Goal: Task Accomplishment & Management: Manage account settings

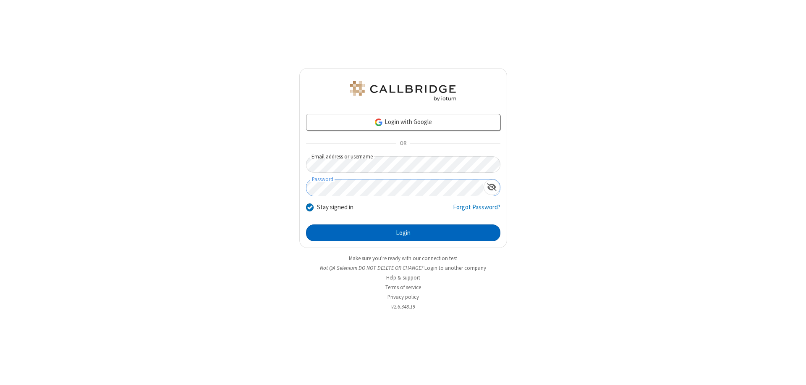
click at [403, 233] on button "Login" at bounding box center [403, 232] width 194 height 17
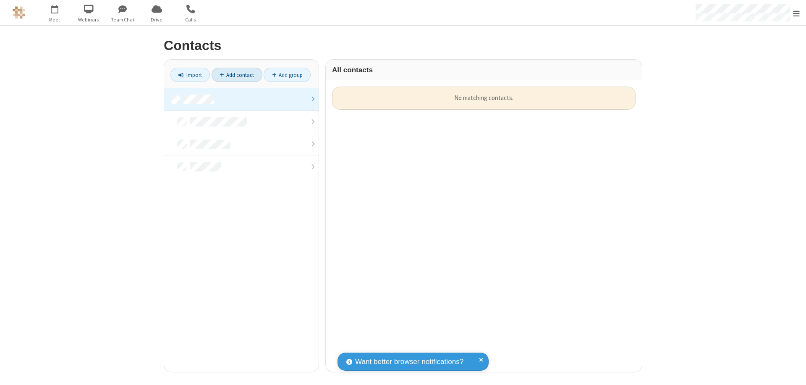
click at [242, 99] on link at bounding box center [241, 99] width 155 height 23
click at [237, 75] on link "Add contact" at bounding box center [237, 75] width 51 height 14
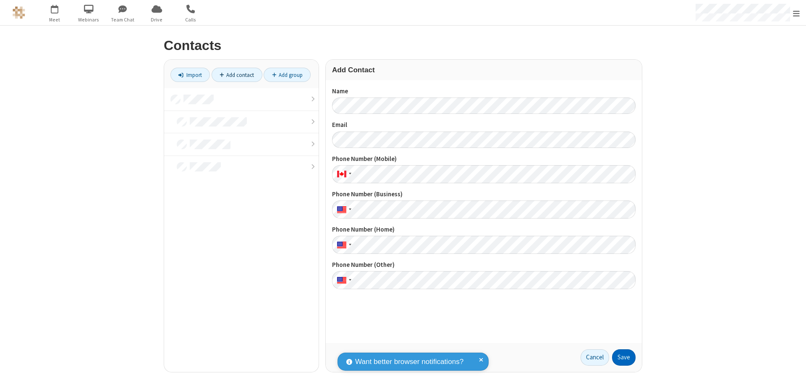
click at [624, 357] on button "Save" at bounding box center [624, 357] width 24 height 17
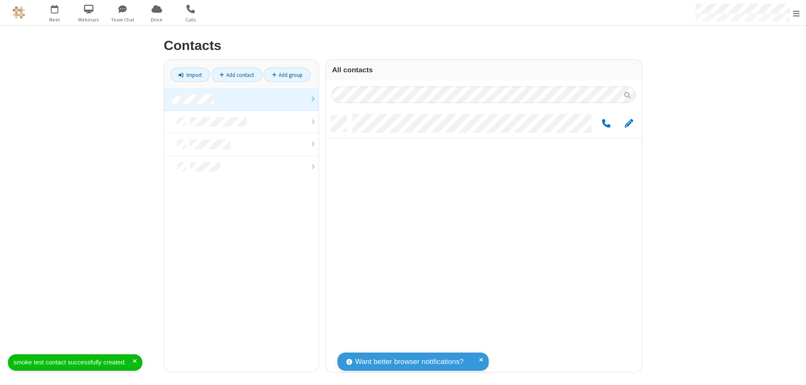
scroll to position [256, 310]
